Goal: Entertainment & Leisure: Consume media (video, audio)

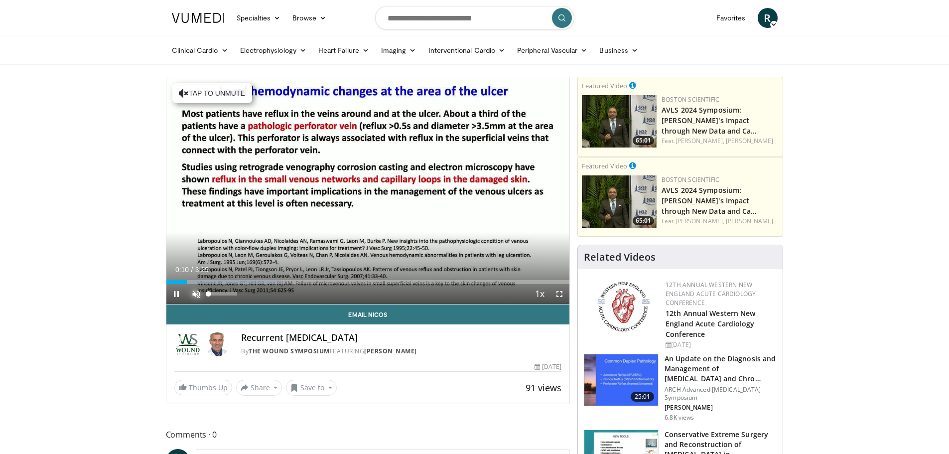
click at [195, 287] on span "Video Player" at bounding box center [196, 294] width 20 height 20
drag, startPoint x: 186, startPoint y: 281, endPoint x: 142, endPoint y: 280, distance: 44.4
